Goal: Information Seeking & Learning: Learn about a topic

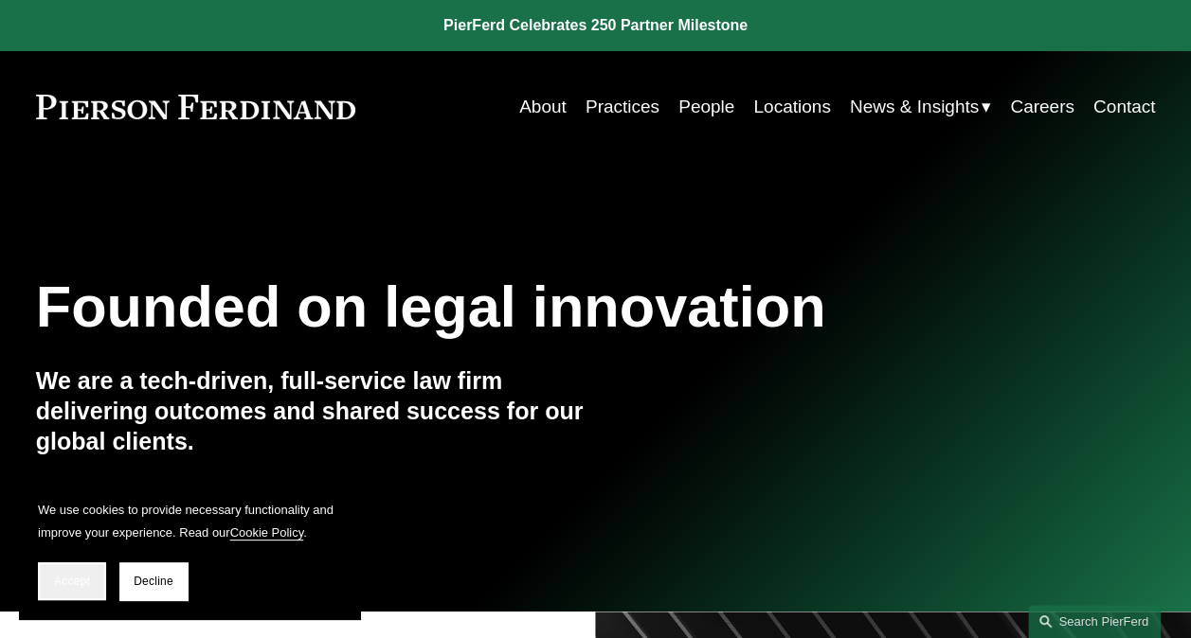
click at [57, 575] on span "Accept" at bounding box center [72, 581] width 36 height 13
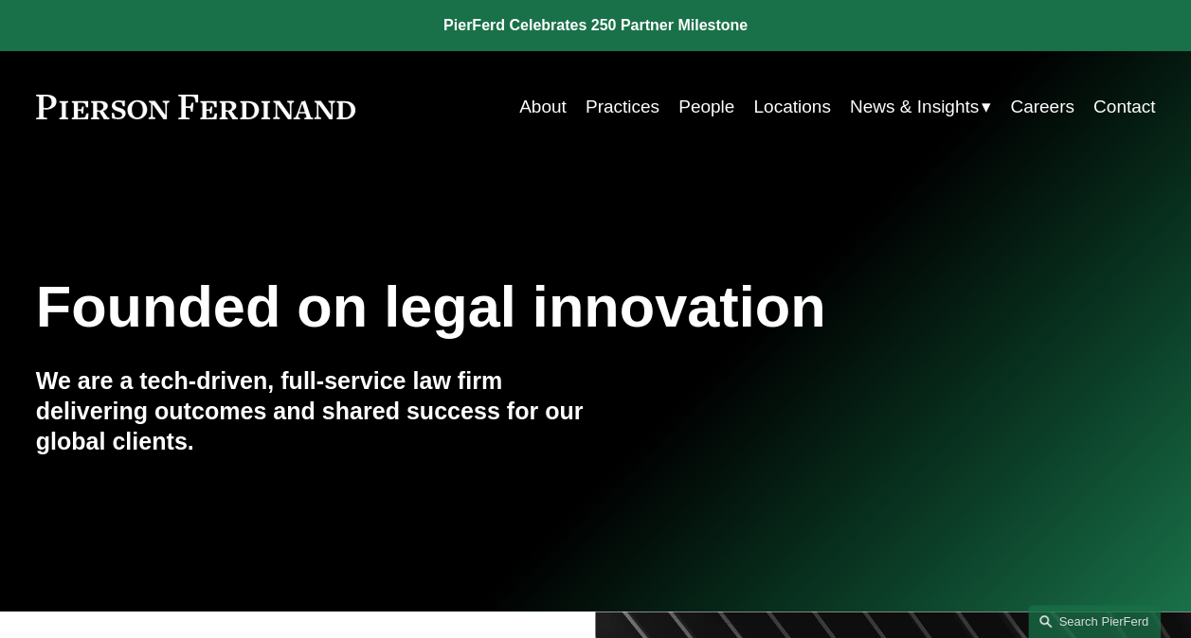
click at [686, 110] on link "People" at bounding box center [706, 107] width 56 height 36
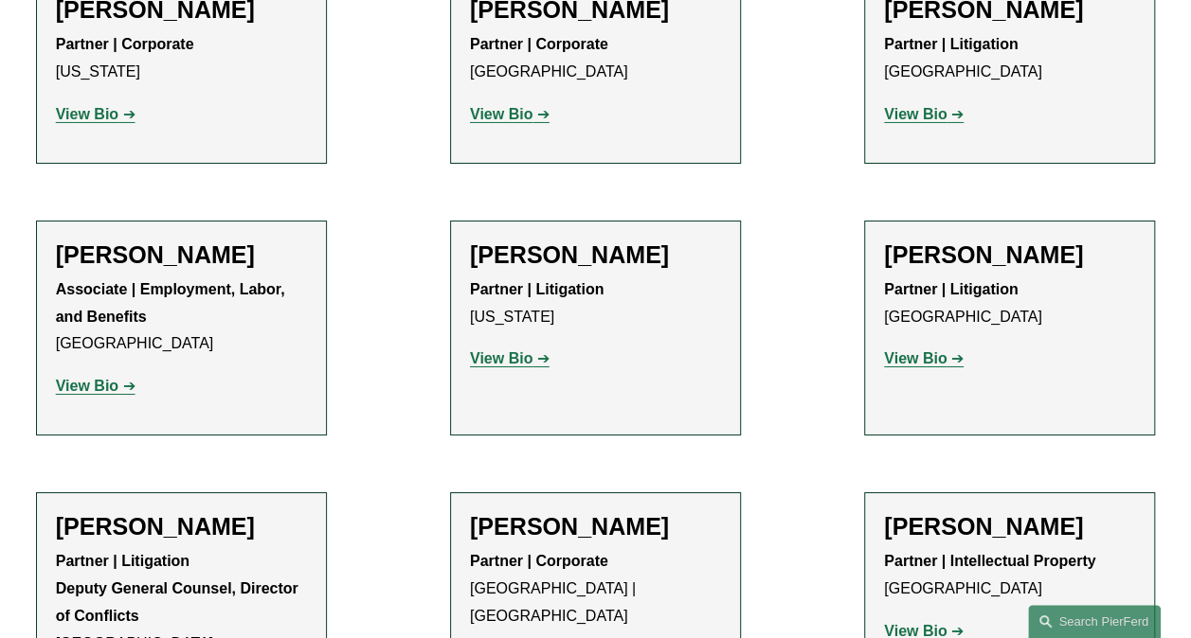
scroll to position [21115, 0]
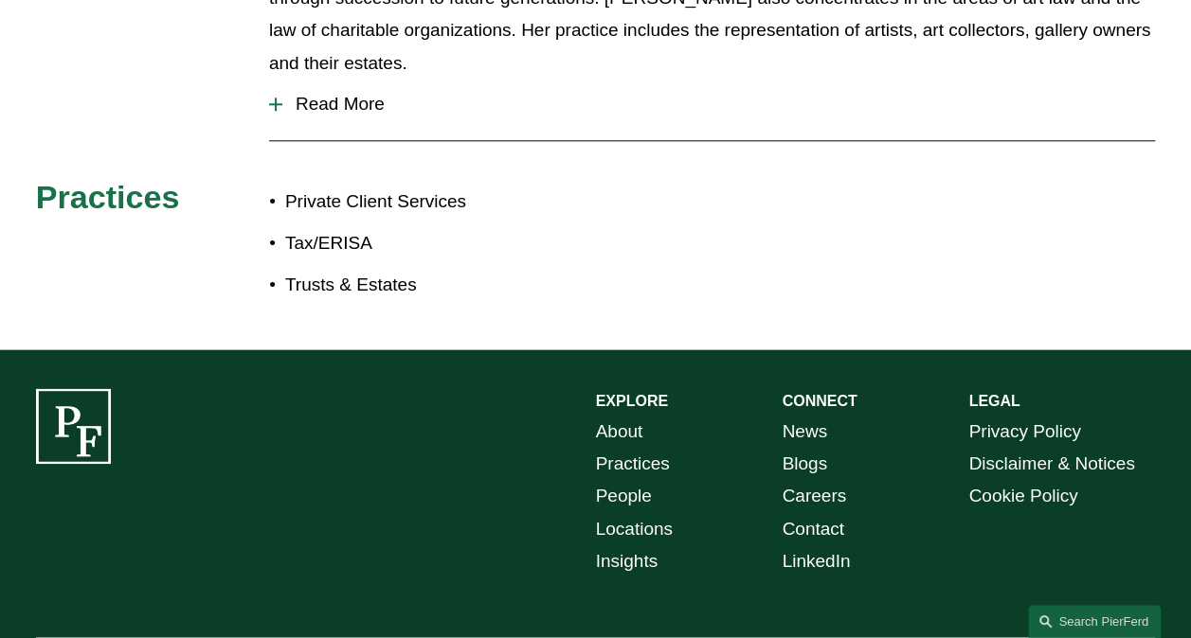
scroll to position [1106, 0]
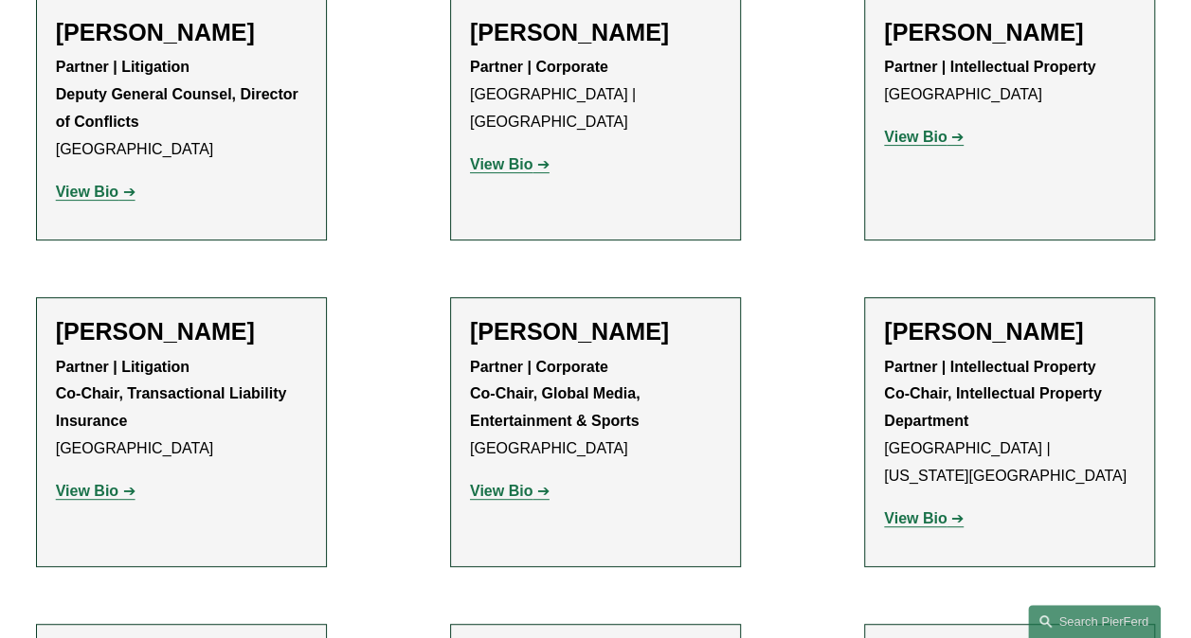
scroll to position [21673, 0]
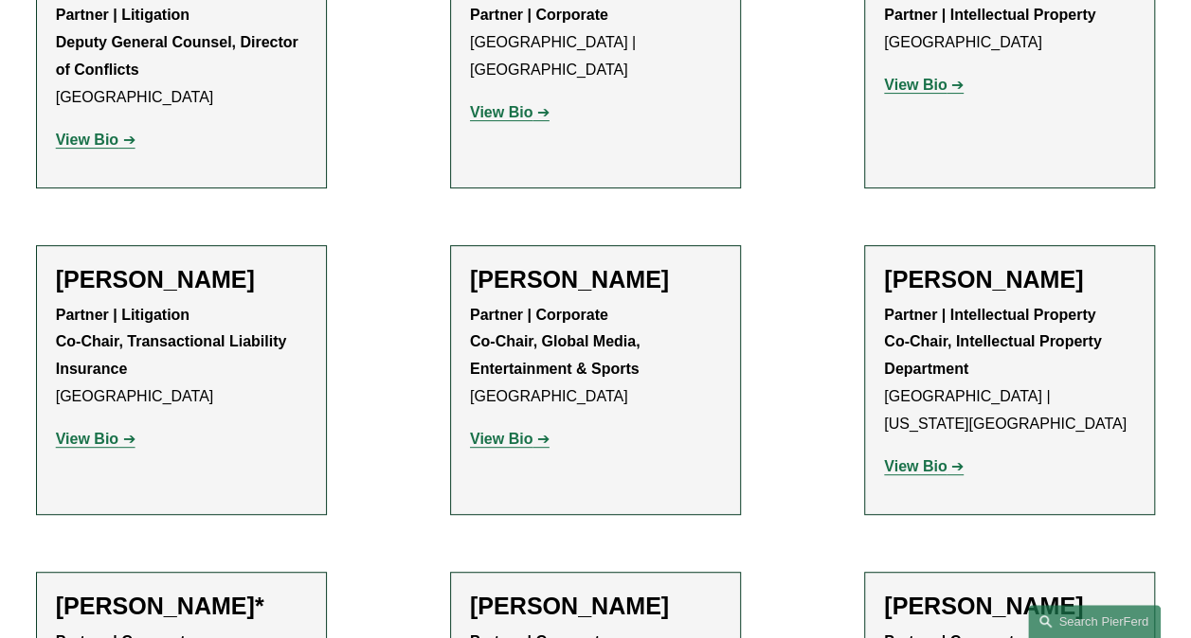
drag, startPoint x: 1106, startPoint y: 115, endPoint x: 1141, endPoint y: 117, distance: 35.2
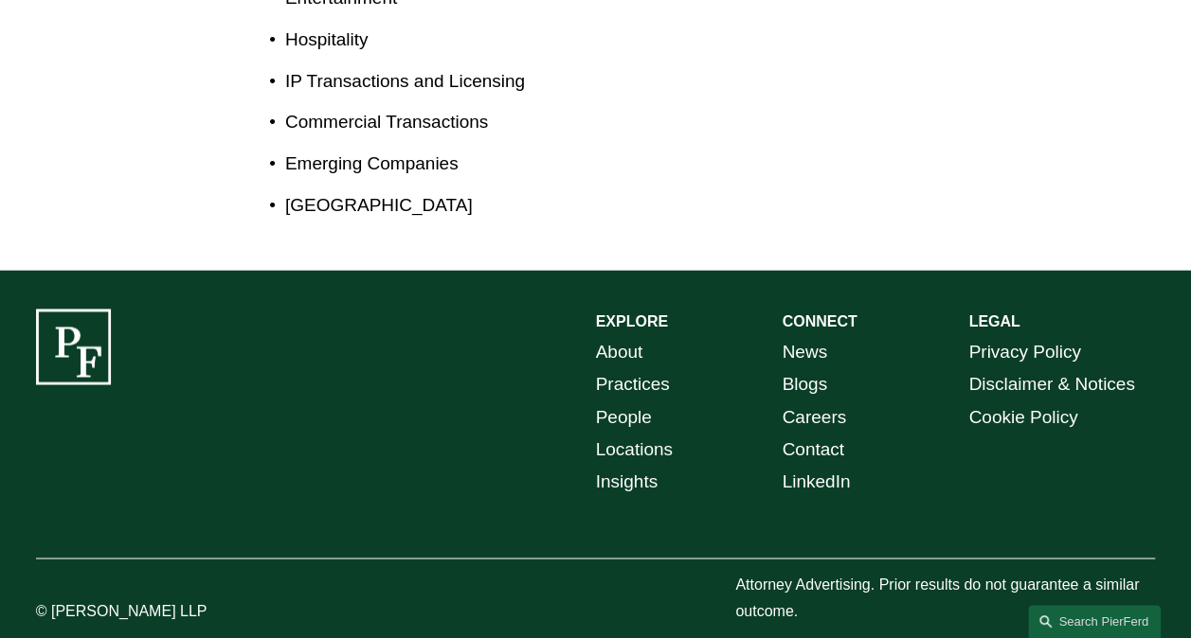
scroll to position [708, 0]
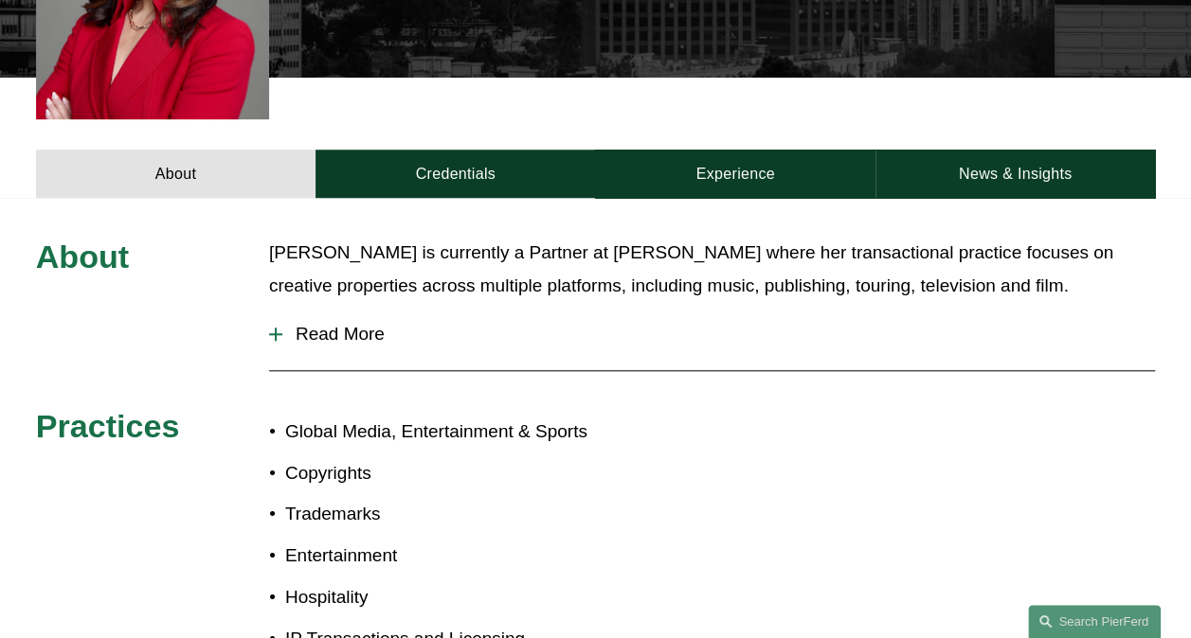
click at [345, 324] on span "Read More" at bounding box center [718, 334] width 872 height 21
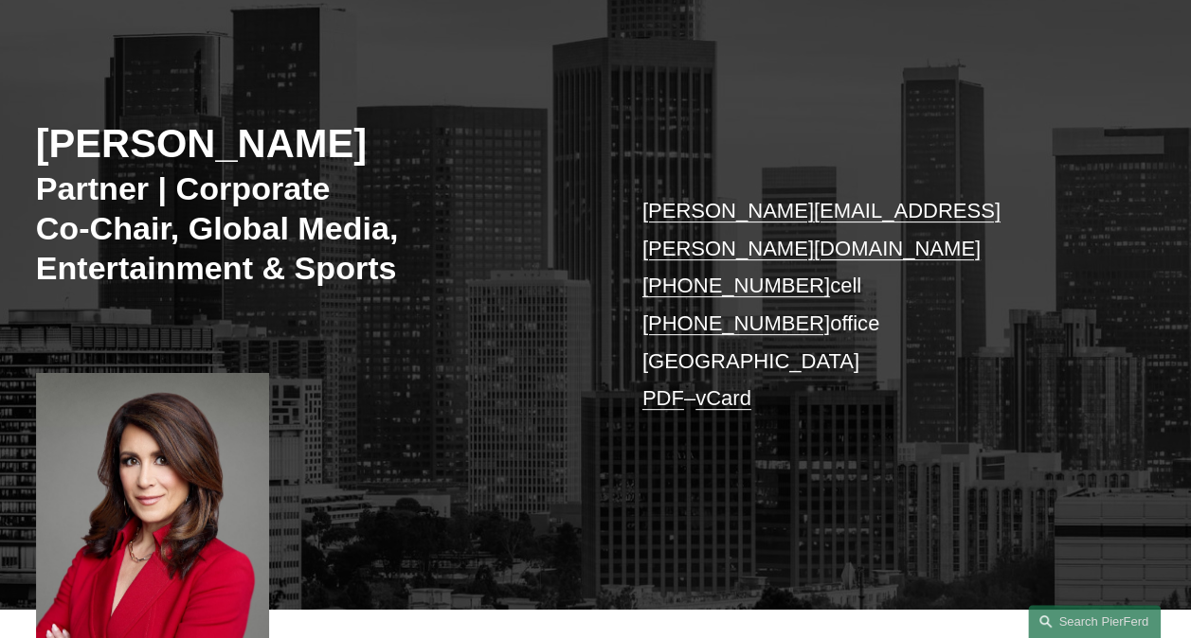
scroll to position [150, 0]
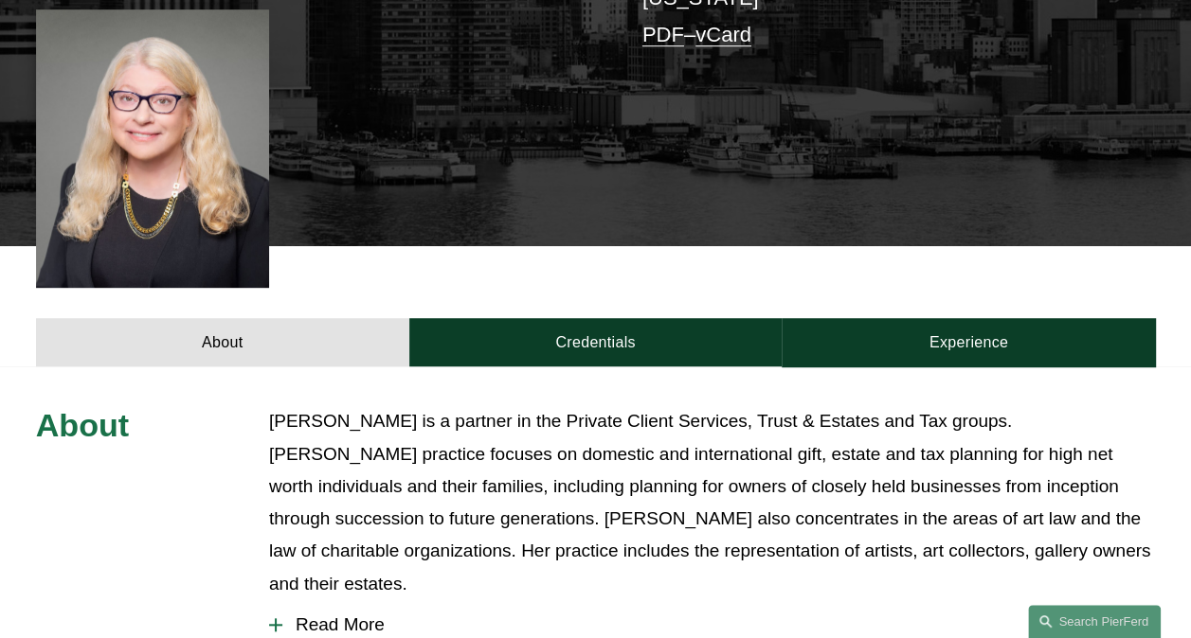
scroll to position [558, 0]
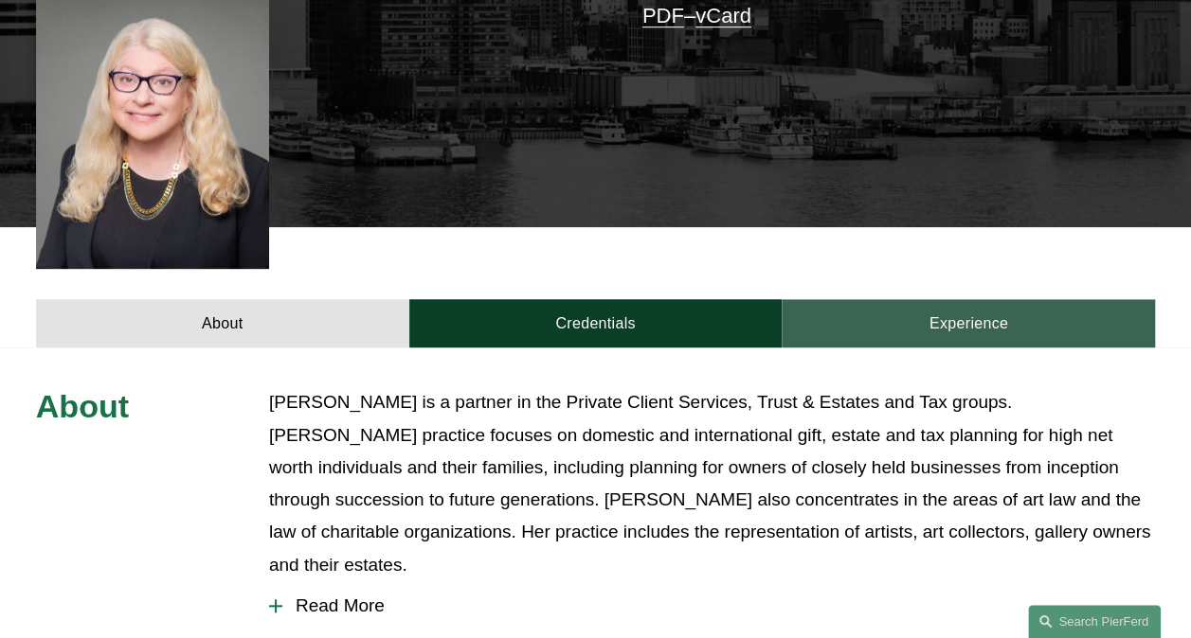
click at [932, 299] on link "Experience" at bounding box center [968, 323] width 373 height 48
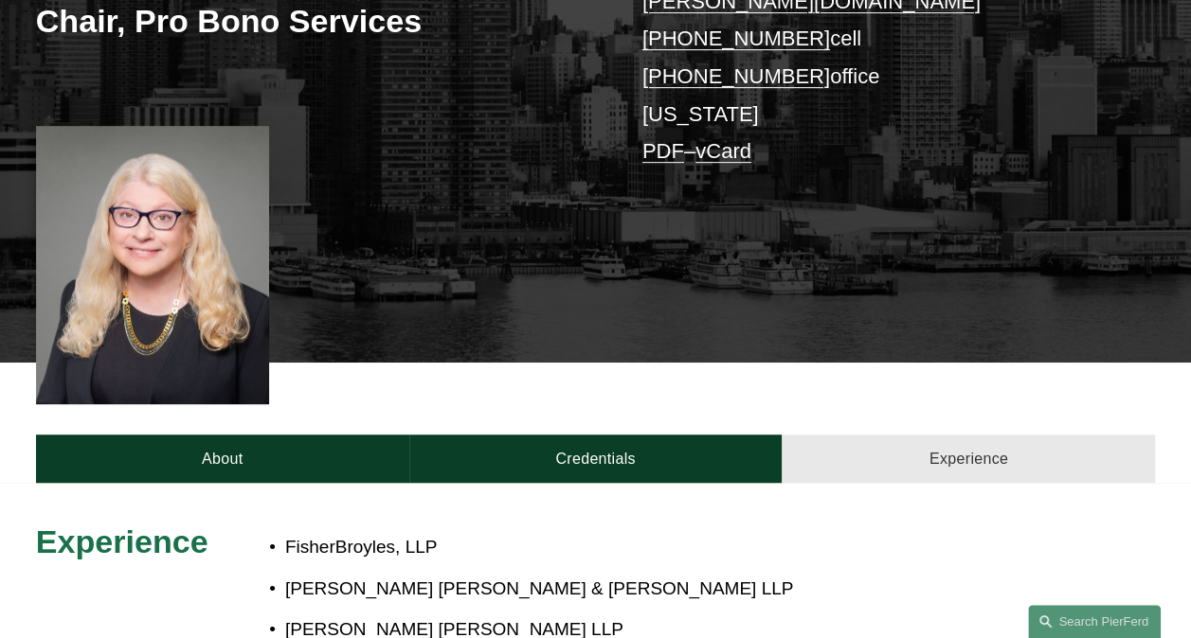
scroll to position [330, 0]
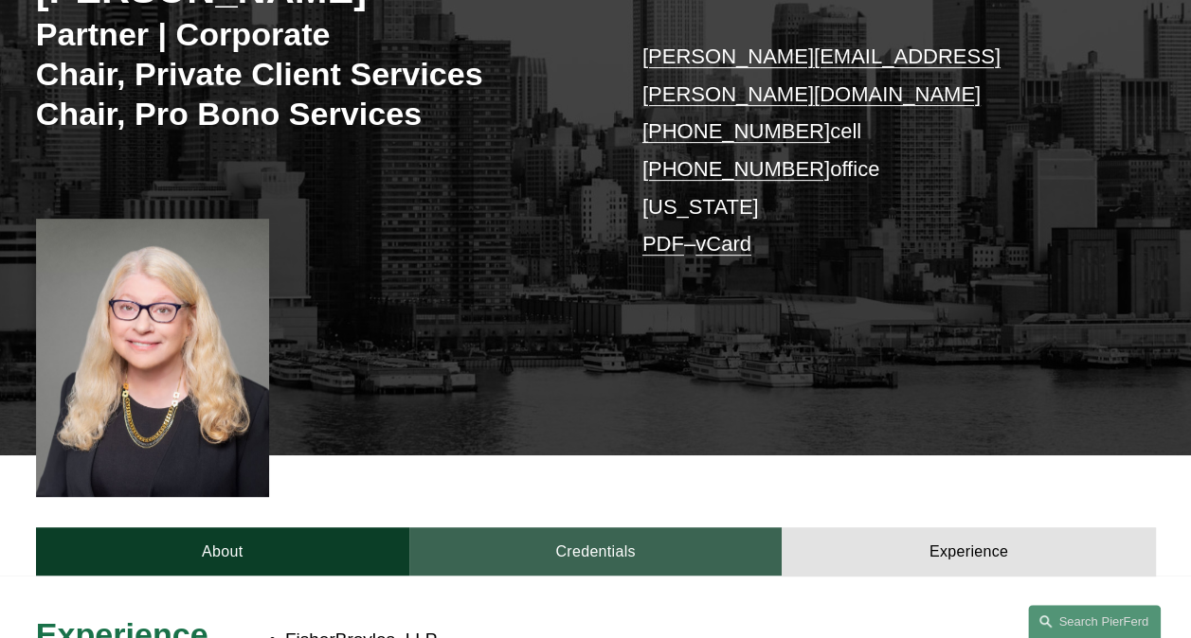
click at [536, 541] on link "Credentials" at bounding box center [595, 552] width 373 height 48
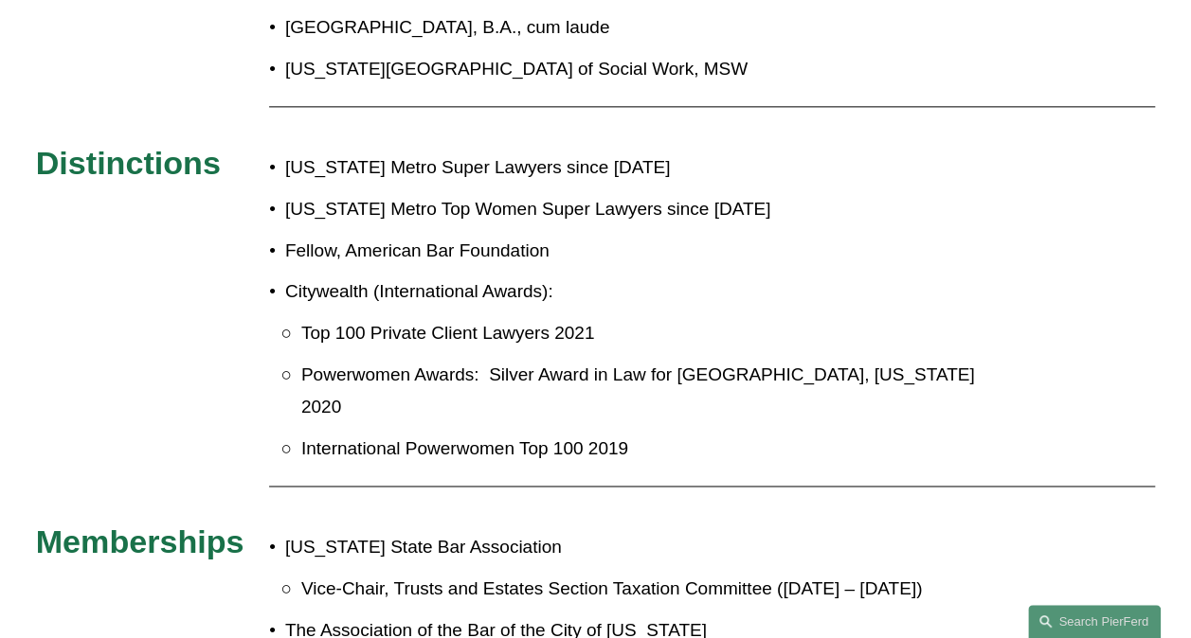
scroll to position [733, 0]
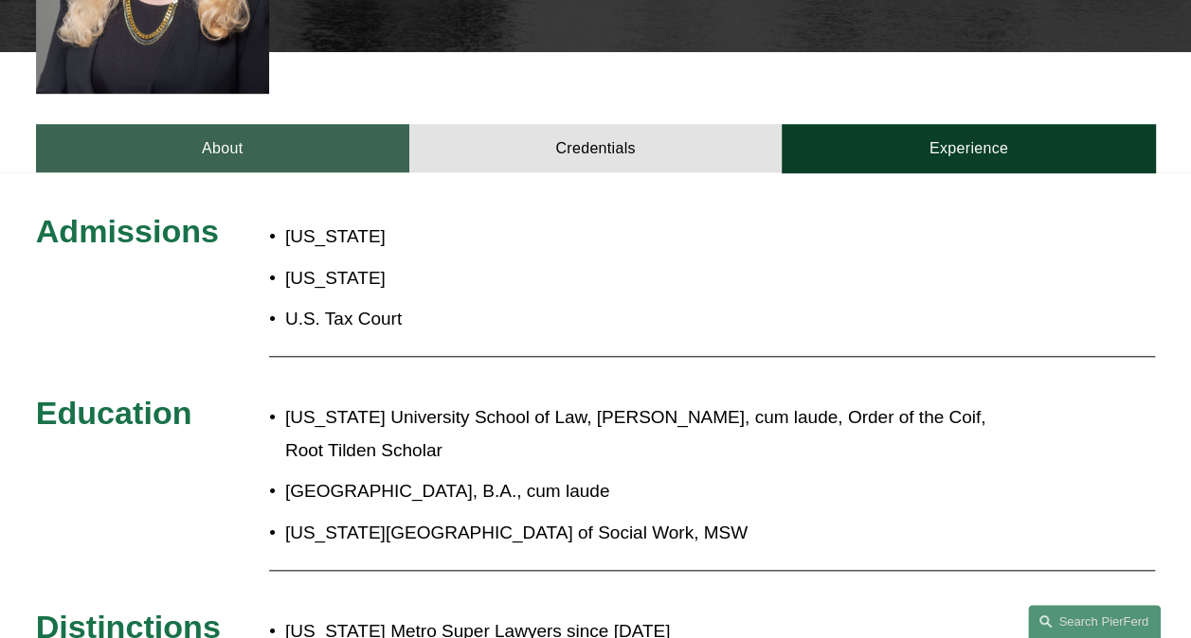
click at [246, 124] on link "About" at bounding box center [222, 148] width 373 height 48
